Goal: Find specific fact: Find specific fact

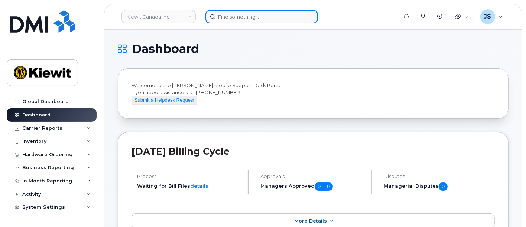
click at [250, 17] on input at bounding box center [261, 16] width 113 height 13
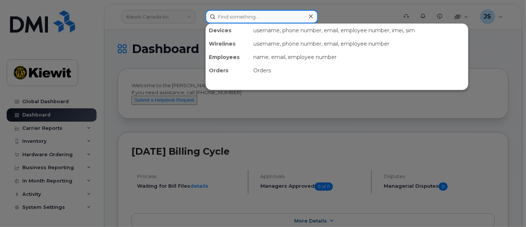
paste input "474472"
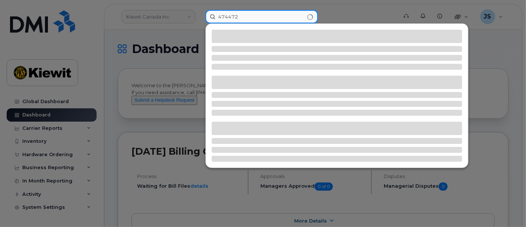
type input "474472"
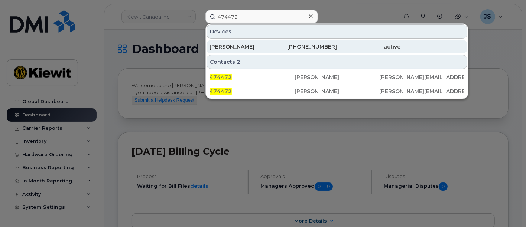
click at [301, 49] on div "[PHONE_NUMBER]" at bounding box center [305, 46] width 64 height 7
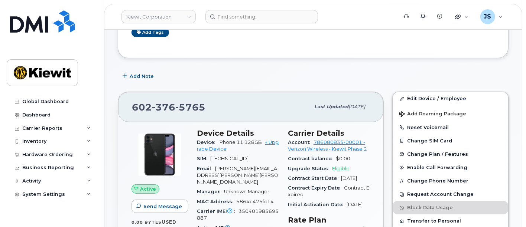
scroll to position [124, 0]
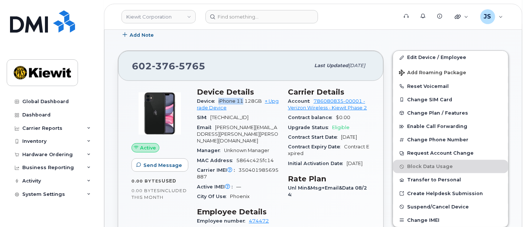
drag, startPoint x: 243, startPoint y: 99, endPoint x: 218, endPoint y: 100, distance: 24.5
click at [218, 100] on div "Device iPhone 11 128GB + Upgrade Device" at bounding box center [238, 105] width 82 height 17
copy span "iPhone 11"
drag, startPoint x: 175, startPoint y: 59, endPoint x: 124, endPoint y: 61, distance: 50.9
click at [124, 61] on div "602 376 5765 Last updated Sep 06, 2025" at bounding box center [250, 66] width 265 height 30
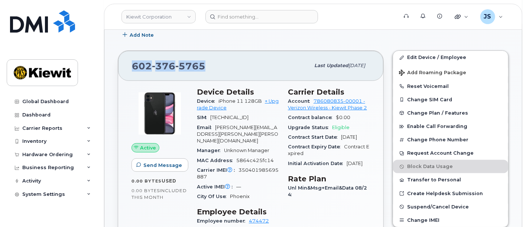
copy span "602 376 5765"
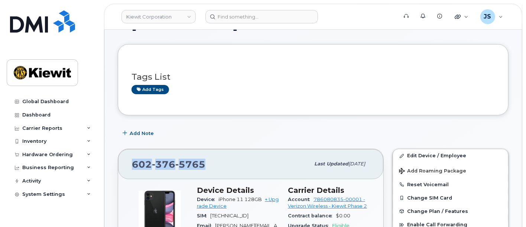
scroll to position [0, 0]
